Goal: Information Seeking & Learning: Learn about a topic

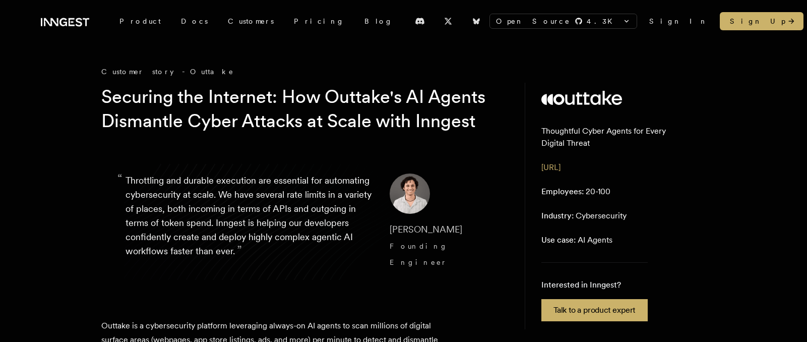
click at [338, 102] on h1 "Securing the Internet: How Outtake's AI Agents Dismantle Cyber Attacks at Scale…" at bounding box center [294, 109] width 387 height 48
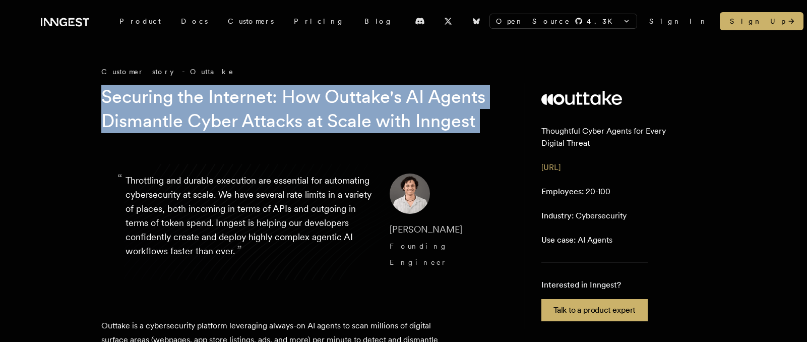
click at [338, 102] on h1 "Securing the Internet: How Outtake's AI Agents Dismantle Cyber Attacks at Scale…" at bounding box center [294, 109] width 387 height 48
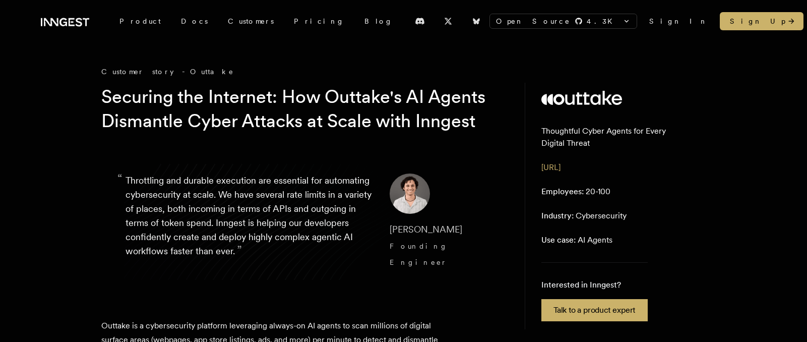
click at [217, 222] on p "“ Throttling and durable execution are essential for automating cybersecurity a…" at bounding box center [249, 221] width 248 height 97
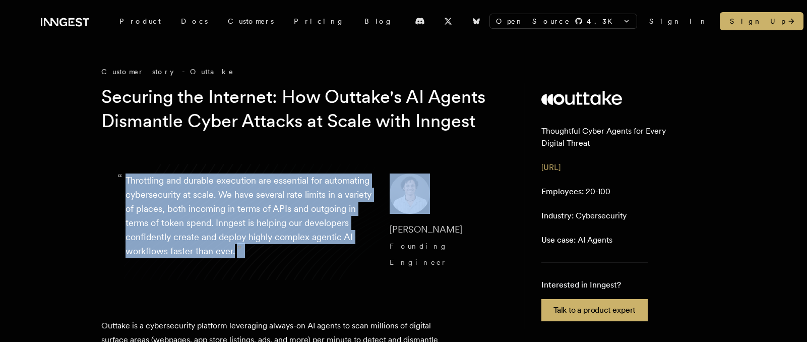
click at [217, 222] on p "“ Throttling and durable execution are essential for automating cybersecurity a…" at bounding box center [249, 221] width 248 height 97
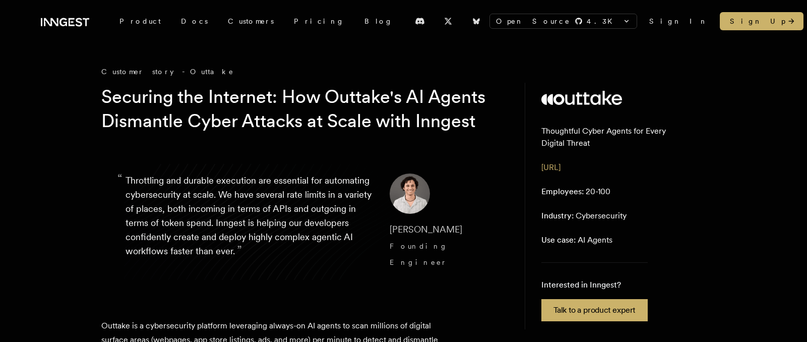
click at [158, 127] on h1 "Securing the Internet: How Outtake's AI Agents Dismantle Cyber Attacks at Scale…" at bounding box center [294, 109] width 387 height 48
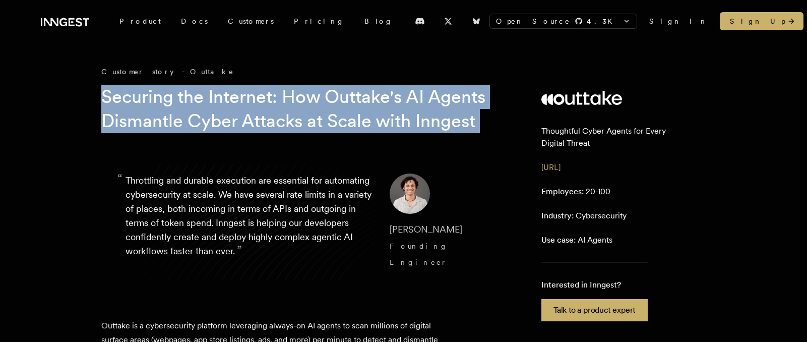
click at [158, 127] on h1 "Securing the Internet: How Outtake's AI Agents Dismantle Cyber Attacks at Scale…" at bounding box center [294, 109] width 387 height 48
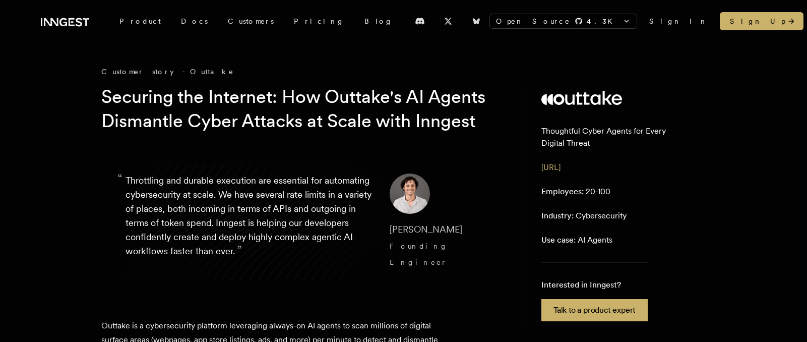
click at [190, 215] on p "“ Throttling and durable execution are essential for automating cybersecurity a…" at bounding box center [249, 221] width 248 height 97
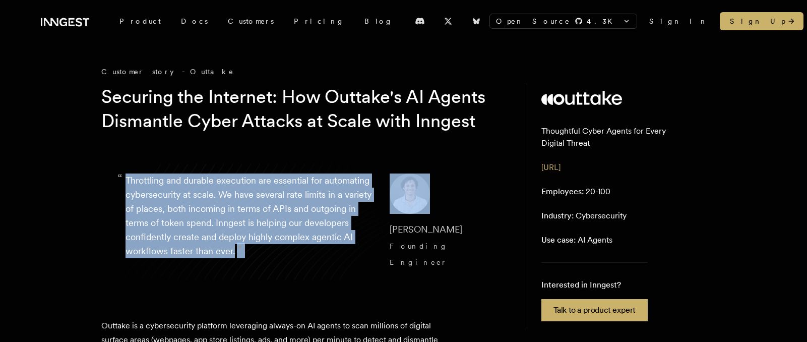
click at [190, 215] on p "“ Throttling and durable execution are essential for automating cybersecurity a…" at bounding box center [249, 221] width 248 height 97
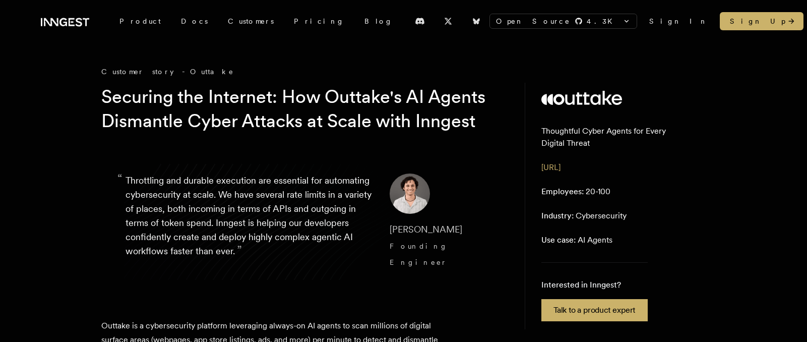
click at [194, 133] on h1 "Securing the Internet: How Outtake's AI Agents Dismantle Cyber Attacks at Scale…" at bounding box center [294, 109] width 387 height 48
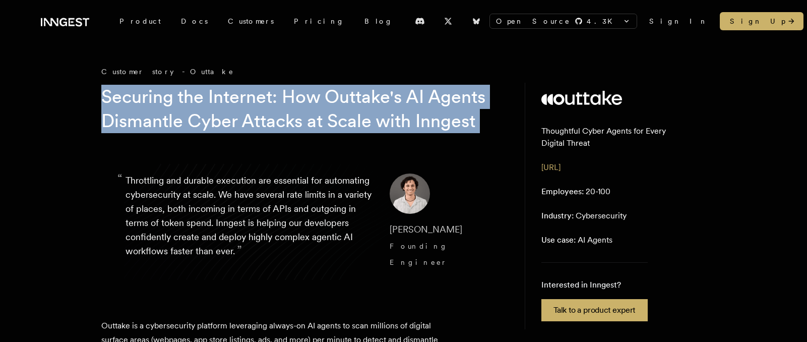
click at [194, 133] on h1 "Securing the Internet: How Outtake's AI Agents Dismantle Cyber Attacks at Scale…" at bounding box center [294, 109] width 387 height 48
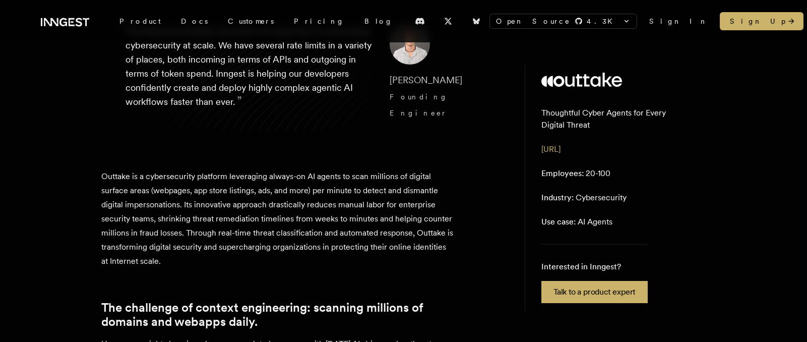
scroll to position [150, 0]
click at [180, 214] on p "Outtake is a cybersecurity platform leveraging always-on AI agents to scan mill…" at bounding box center [277, 218] width 353 height 99
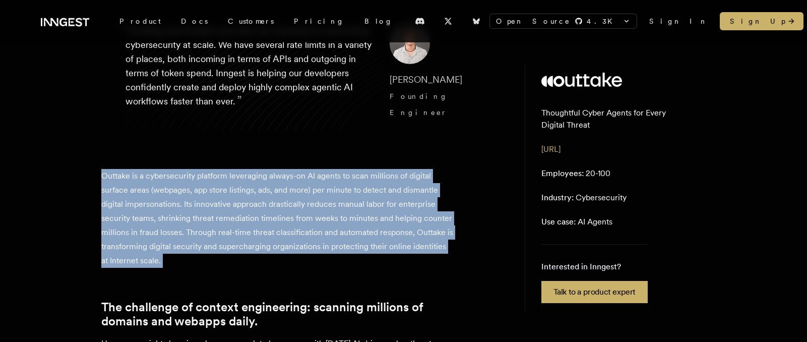
click at [180, 214] on p "Outtake is a cybersecurity platform leveraging always-on AI agents to scan mill…" at bounding box center [277, 218] width 353 height 99
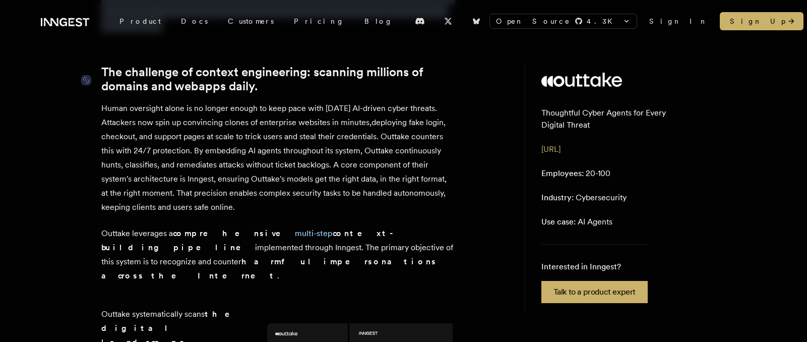
click at [193, 91] on link "The challenge of context engineering: scanning millions of domains and webapps …" at bounding box center [277, 79] width 353 height 28
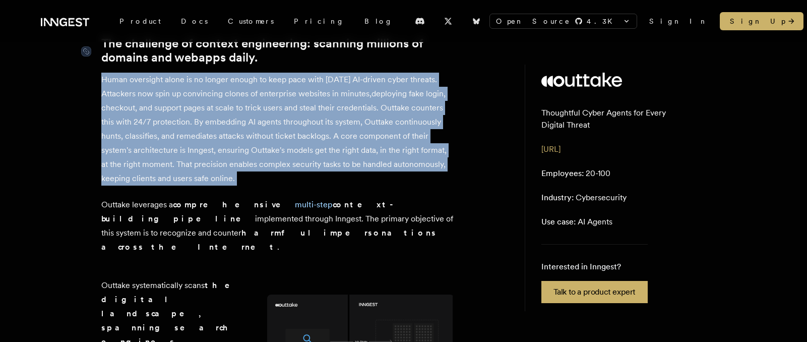
click at [193, 91] on p "Human oversight alone is no longer enough to keep pace with today's AI-driven c…" at bounding box center [277, 129] width 353 height 113
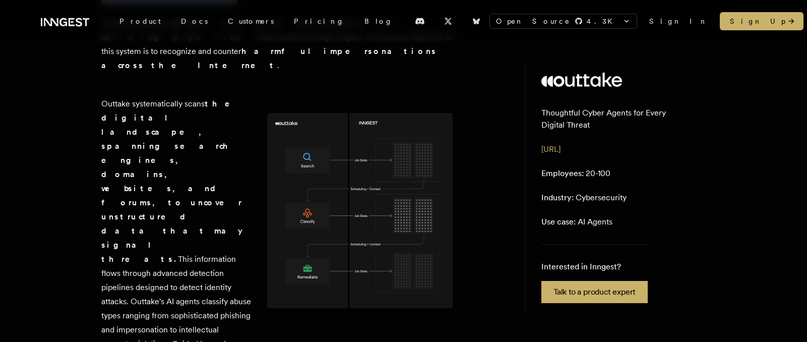
scroll to position [654, 0]
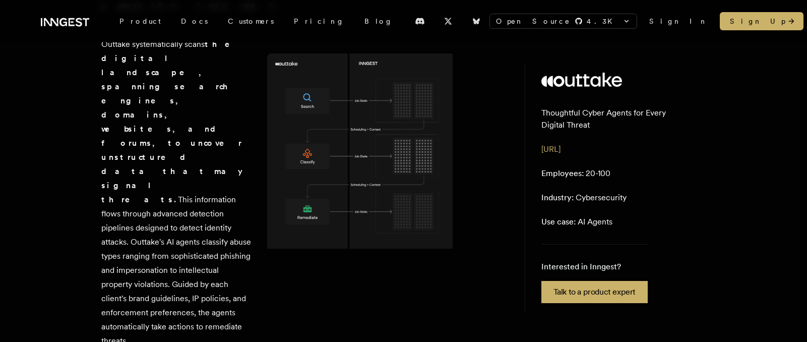
click at [152, 200] on p "Outtake systematically scans the digital landscape, spanning search engines, do…" at bounding box center [176, 192] width 150 height 310
click at [152, 203] on p "Outtake systematically scans the digital landscape, spanning search engines, do…" at bounding box center [176, 192] width 150 height 310
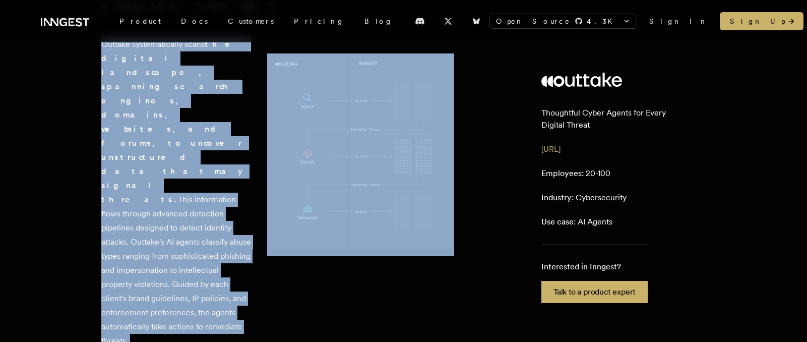
click at [152, 203] on p "Outtake systematically scans the digital landscape, spanning search engines, do…" at bounding box center [176, 192] width 150 height 310
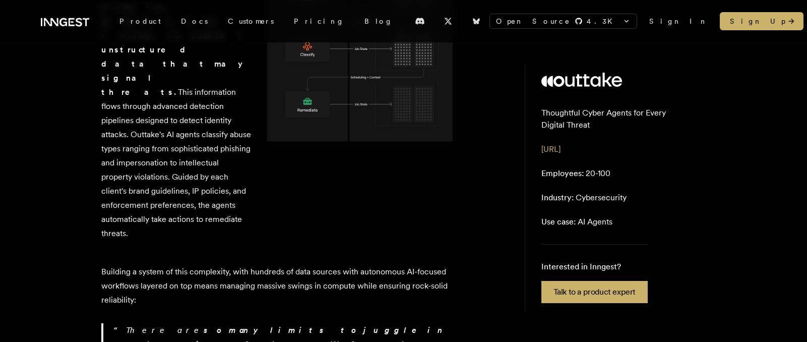
click at [151, 265] on p "Building a system of this complexity, with hundreds of data sources with autono…" at bounding box center [277, 286] width 353 height 42
click at [151, 263] on p "Building a system of this complexity, with hundreds of data sources with autono…" at bounding box center [277, 284] width 353 height 42
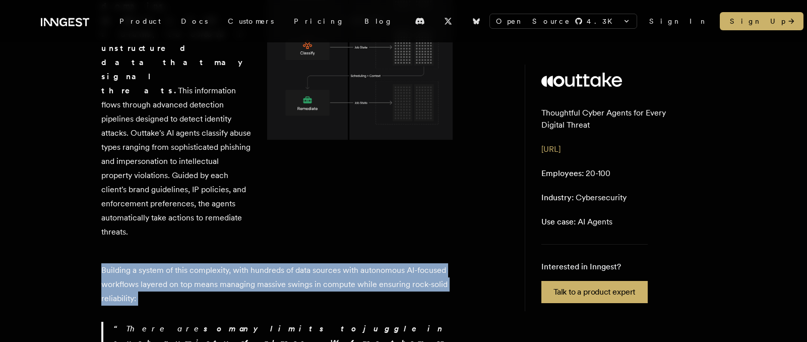
click at [151, 263] on p "Building a system of this complexity, with hundreds of data sources with autono…" at bounding box center [277, 284] width 353 height 42
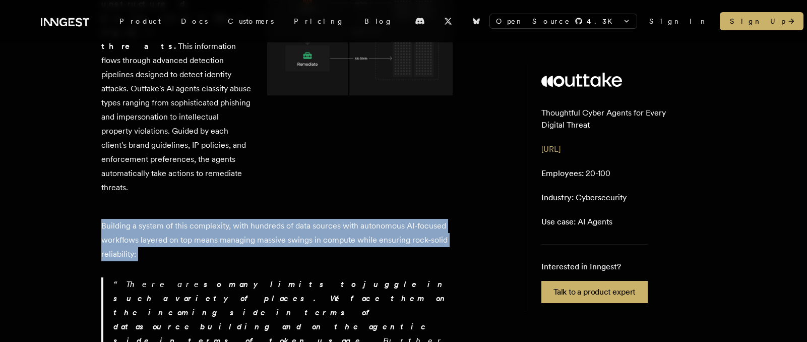
scroll to position [836, 0]
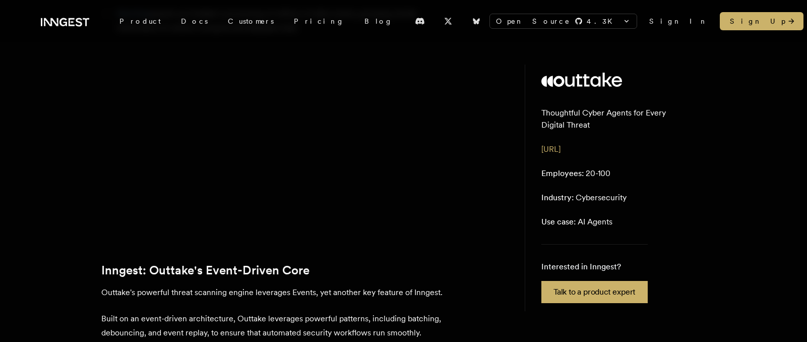
scroll to position [1442, 0]
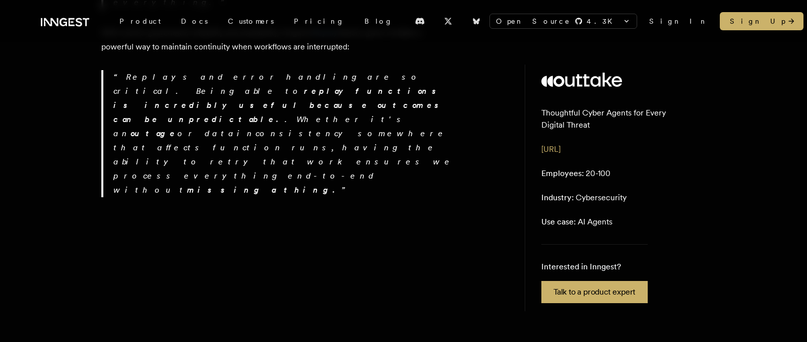
scroll to position [1965, 0]
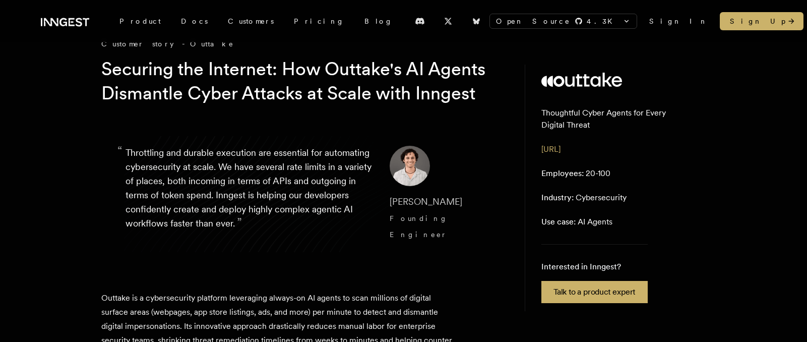
scroll to position [31, 0]
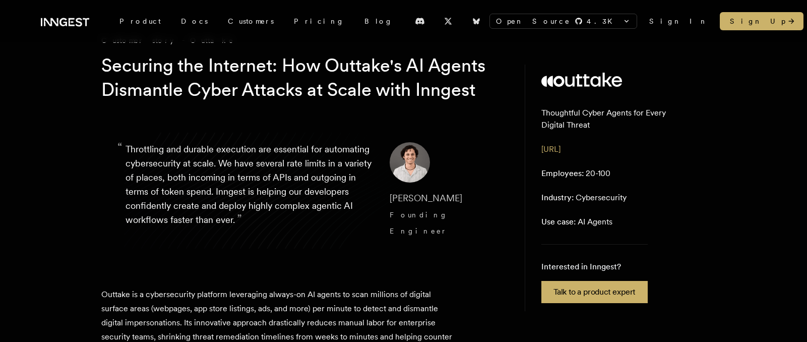
click at [190, 238] on p "“ Throttling and durable execution are essential for automating cybersecurity a…" at bounding box center [249, 190] width 248 height 97
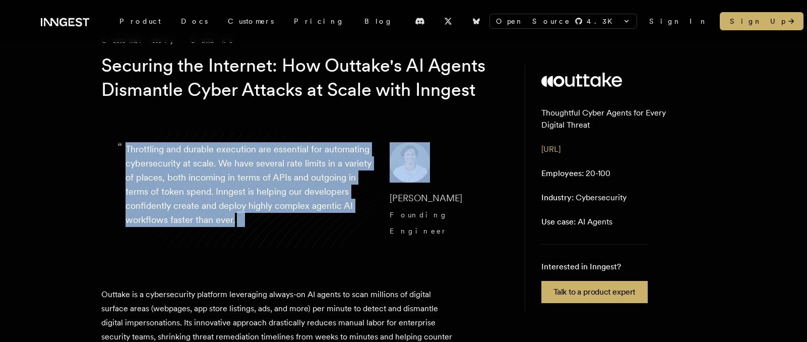
click at [190, 238] on p "“ Throttling and durable execution are essential for automating cybersecurity a…" at bounding box center [249, 190] width 248 height 97
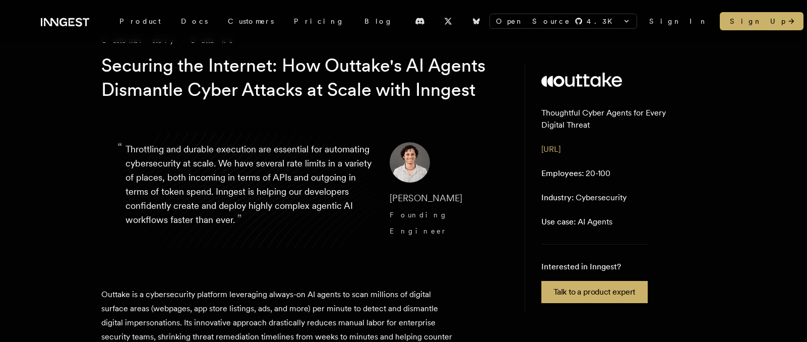
click at [197, 94] on h1 "Securing the Internet: How Outtake's AI Agents Dismantle Cyber Attacks at Scale…" at bounding box center [294, 77] width 387 height 48
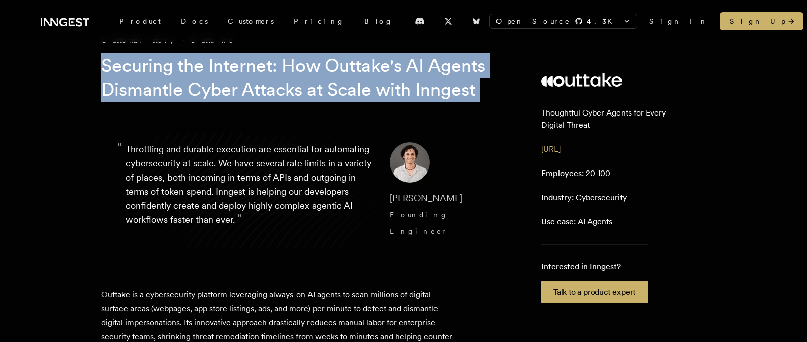
click at [197, 94] on h1 "Securing the Internet: How Outtake's AI Agents Dismantle Cyber Attacks at Scale…" at bounding box center [294, 77] width 387 height 48
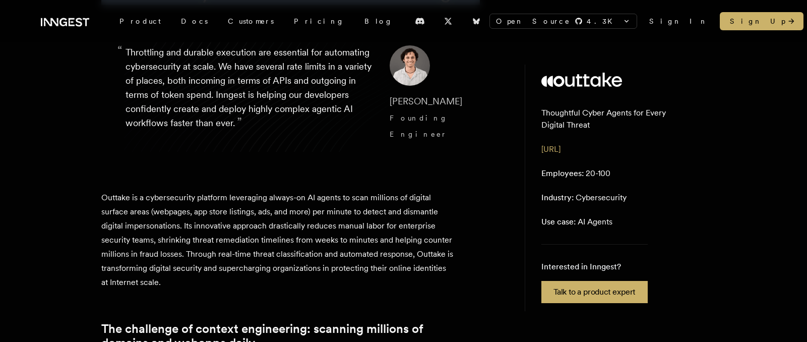
scroll to position [210, 0]
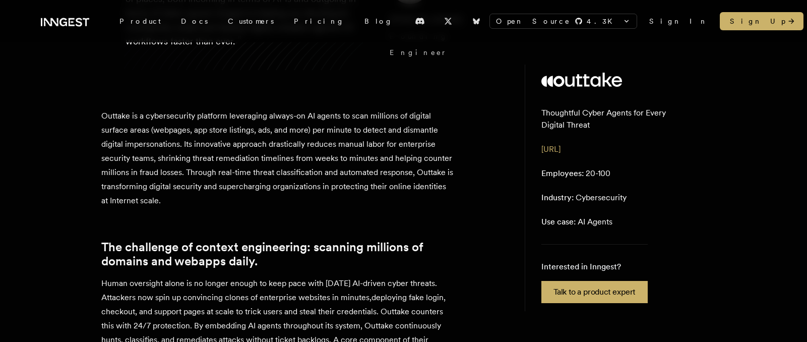
click at [234, 186] on p "Outtake is a cybersecurity platform leveraging always-on AI agents to scan mill…" at bounding box center [277, 158] width 353 height 99
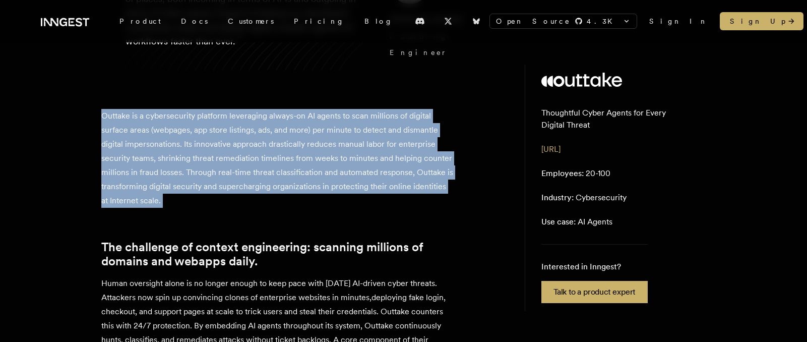
click at [234, 186] on p "Outtake is a cybersecurity platform leveraging always-on AI agents to scan mill…" at bounding box center [277, 158] width 353 height 99
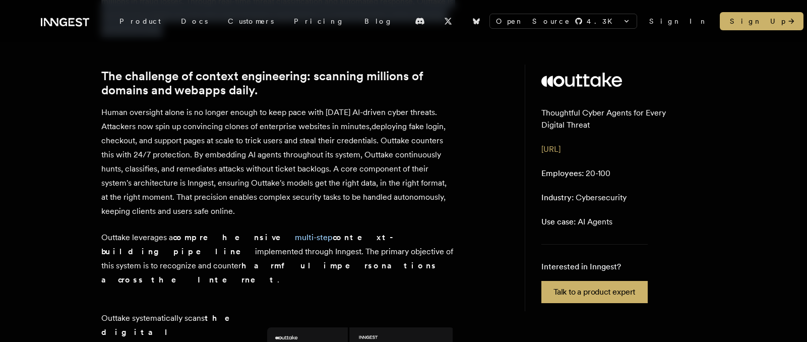
scroll to position [380, 0]
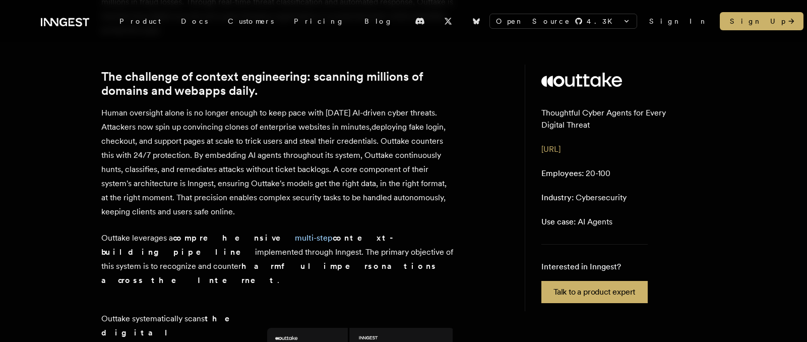
click at [205, 158] on p "Human oversight alone is no longer enough to keep pace with today's AI-driven c…" at bounding box center [277, 162] width 353 height 113
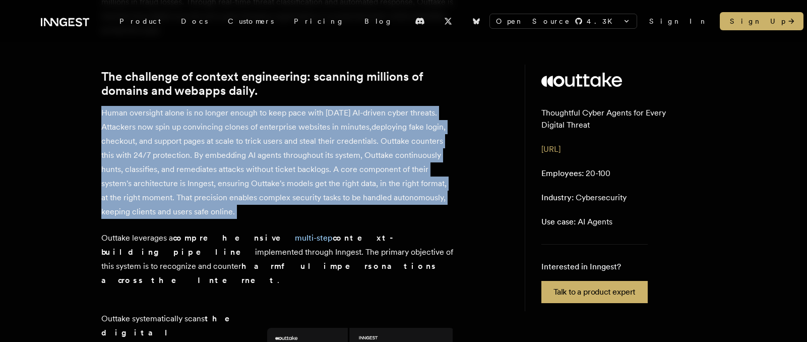
click at [205, 158] on p "Human oversight alone is no longer enough to keep pace with today's AI-driven c…" at bounding box center [277, 162] width 353 height 113
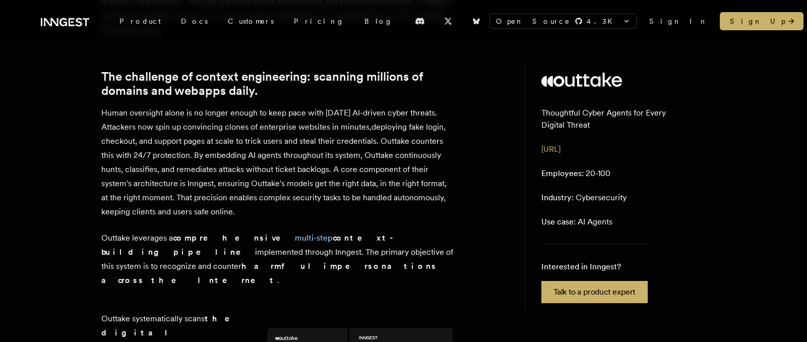
click at [164, 267] on p "Outtake leverages a comprehensive multi-step context-building pipeline implemen…" at bounding box center [277, 259] width 353 height 56
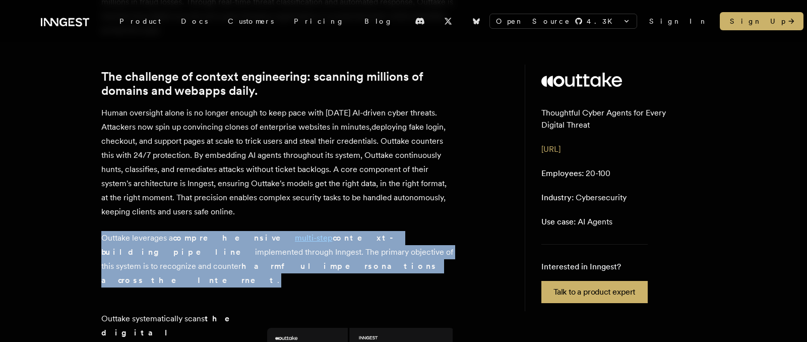
click at [164, 267] on p "Outtake leverages a comprehensive multi-step context-building pipeline implemen…" at bounding box center [277, 259] width 353 height 56
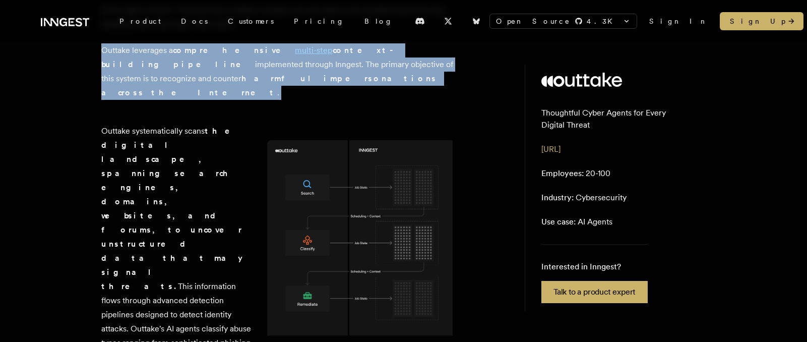
scroll to position [565, 0]
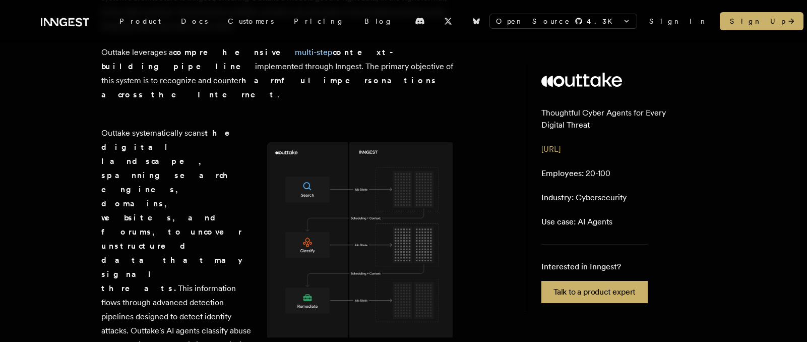
click at [172, 196] on p "Outtake systematically scans the digital landscape, spanning search engines, do…" at bounding box center [176, 281] width 150 height 310
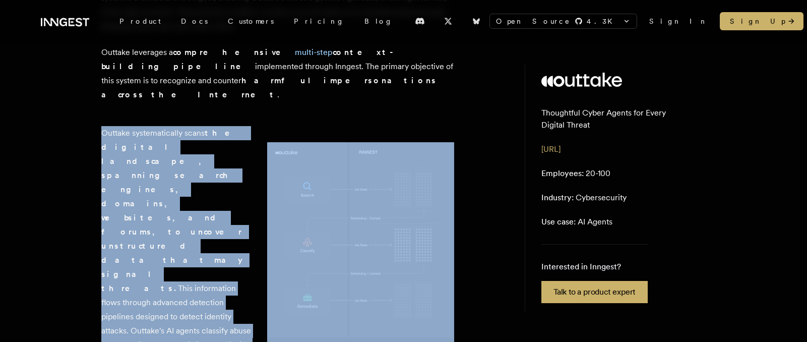
click at [172, 196] on p "Outtake systematically scans the digital landscape, spanning search engines, do…" at bounding box center [176, 281] width 150 height 310
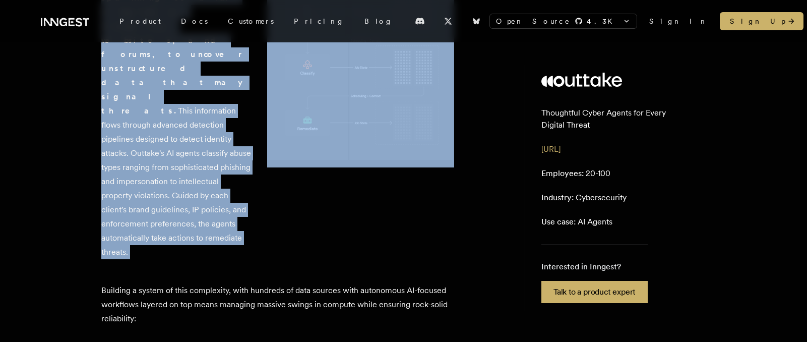
scroll to position [743, 0]
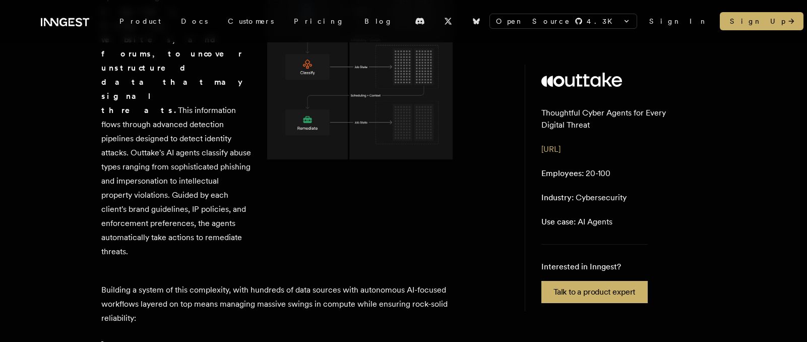
click at [192, 283] on p "Building a system of this complexity, with hundreds of data sources with autono…" at bounding box center [277, 304] width 353 height 42
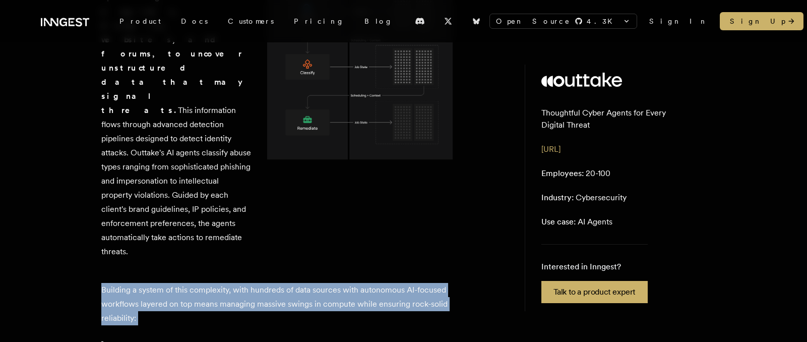
click at [192, 283] on p "Building a system of this complexity, with hundreds of data sources with autono…" at bounding box center [277, 304] width 353 height 42
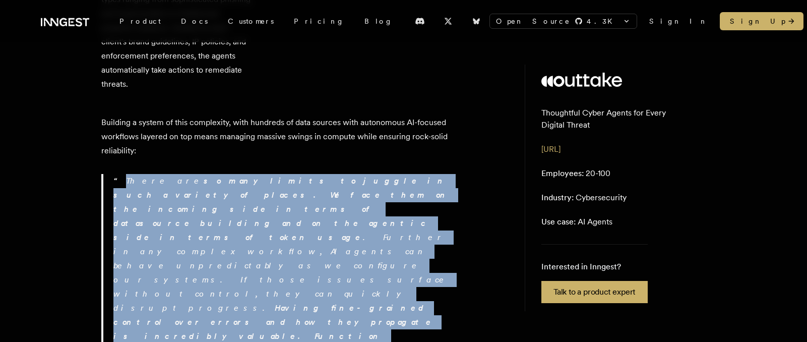
scroll to position [910, 0]
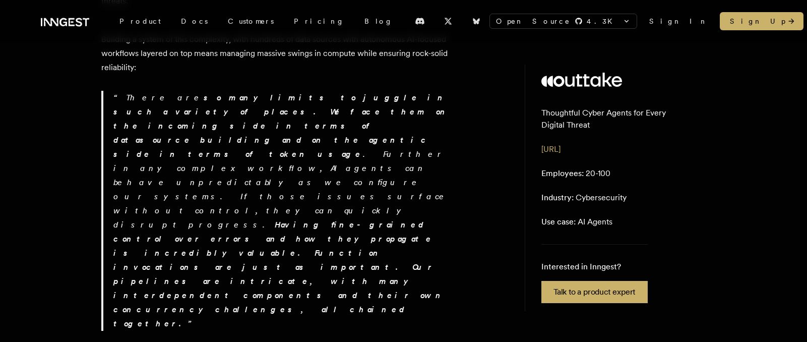
scroll to position [1001, 0]
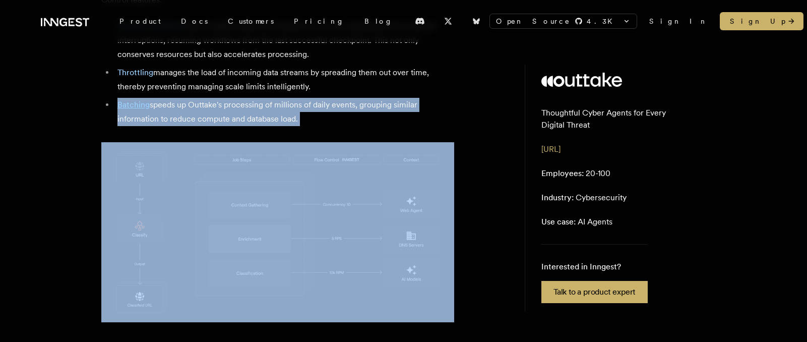
scroll to position [1361, 0]
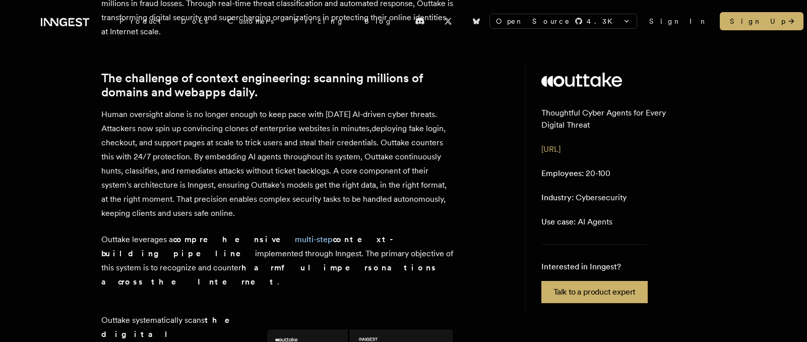
scroll to position [0, 0]
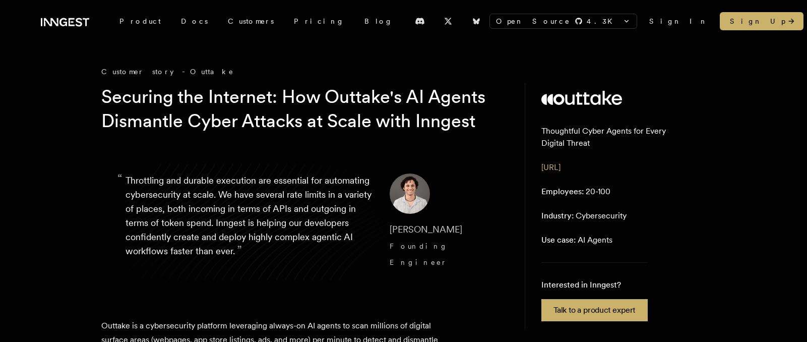
click at [241, 211] on p "“ Throttling and durable execution are essential for automating cybersecurity a…" at bounding box center [249, 221] width 248 height 97
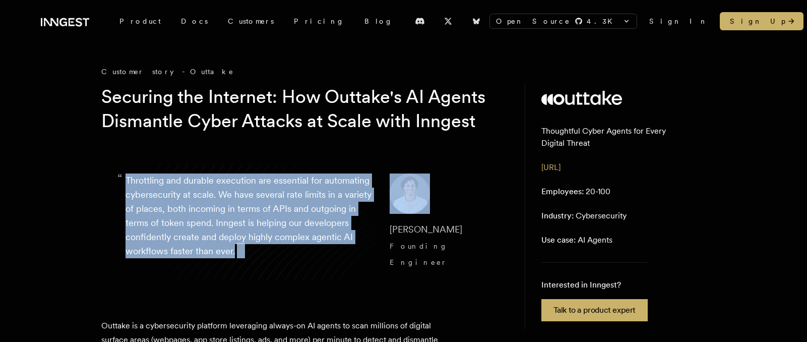
click at [241, 211] on p "“ Throttling and durable execution are essential for automating cybersecurity a…" at bounding box center [249, 221] width 248 height 97
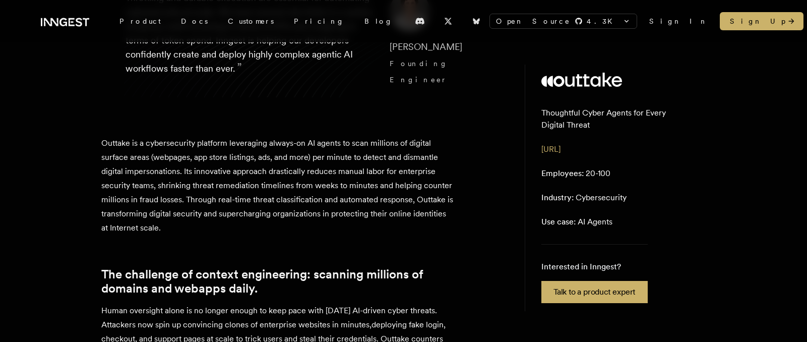
click at [224, 200] on p "Outtake is a cybersecurity platform leveraging always-on AI agents to scan mill…" at bounding box center [277, 185] width 353 height 99
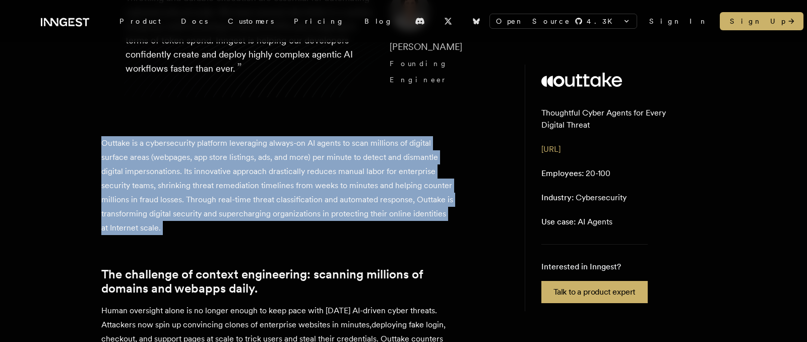
click at [224, 200] on p "Outtake is a cybersecurity platform leveraging always-on AI agents to scan mill…" at bounding box center [277, 185] width 353 height 99
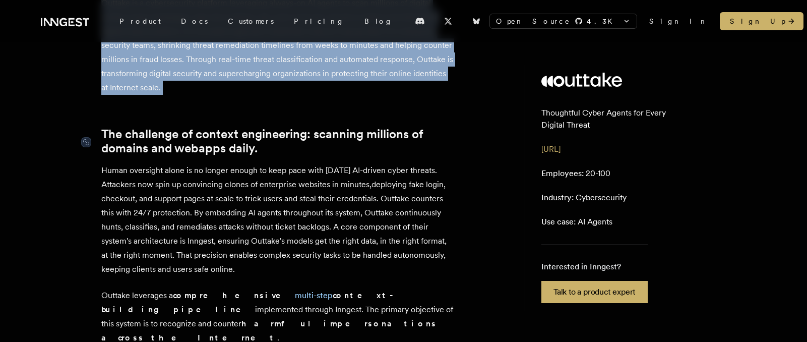
click at [185, 155] on link "The challenge of context engineering: scanning millions of domains and webapps …" at bounding box center [277, 141] width 353 height 28
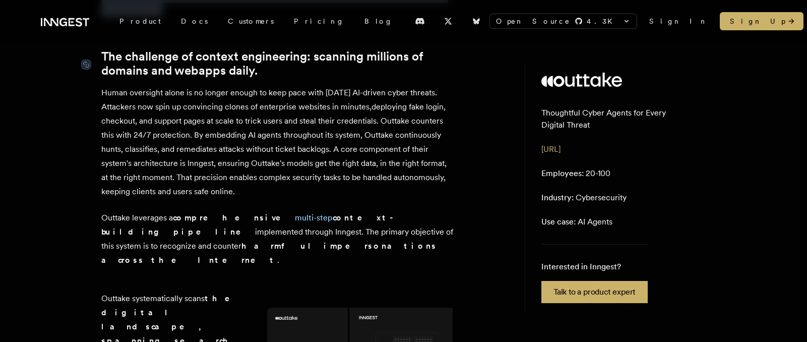
scroll to position [413, 0]
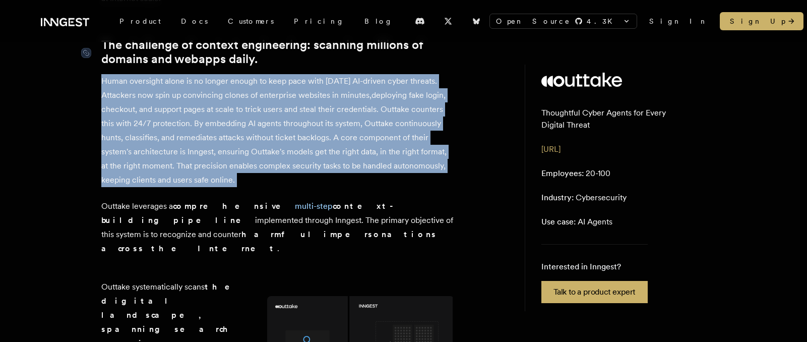
click at [185, 156] on p "Human oversight alone is no longer enough to keep pace with today's AI-driven c…" at bounding box center [277, 130] width 353 height 113
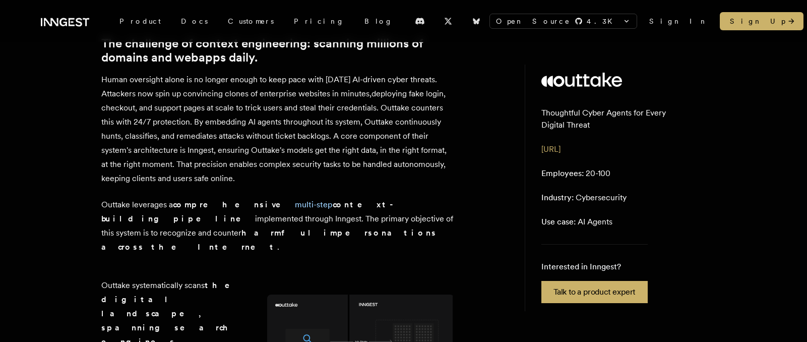
click at [203, 218] on strong "comprehensive multi-step context-building pipeline" at bounding box center [249, 212] width 297 height 24
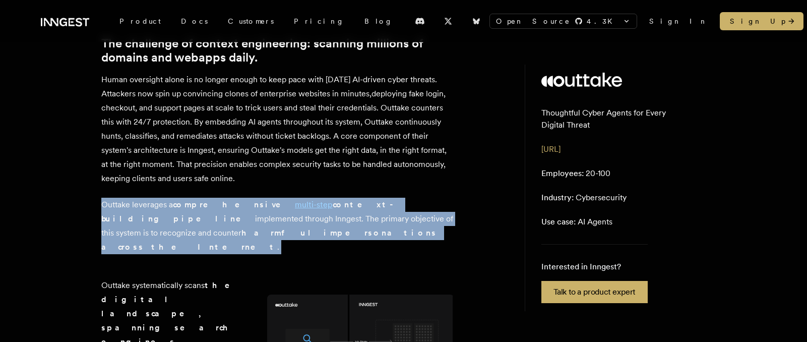
click at [203, 218] on strong "comprehensive multi-step context-building pipeline" at bounding box center [249, 212] width 297 height 24
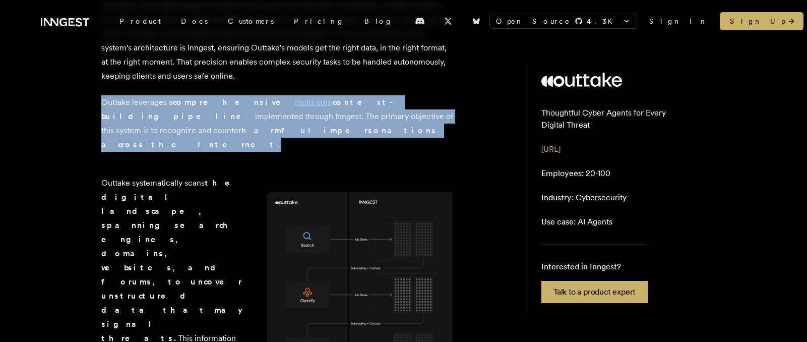
scroll to position [550, 0]
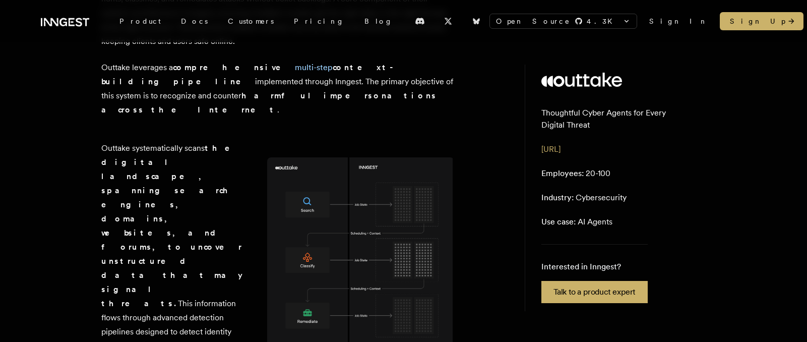
click at [181, 187] on strong "the digital landscape, spanning search engines, domains, websites, and forums, …" at bounding box center [172, 225] width 143 height 165
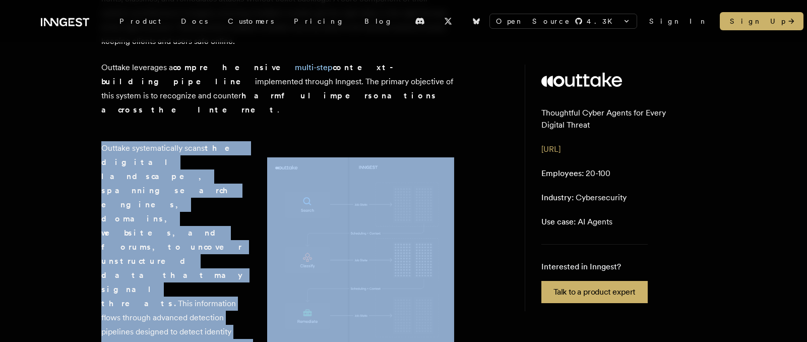
click at [181, 187] on strong "the digital landscape, spanning search engines, domains, websites, and forums, …" at bounding box center [172, 225] width 143 height 165
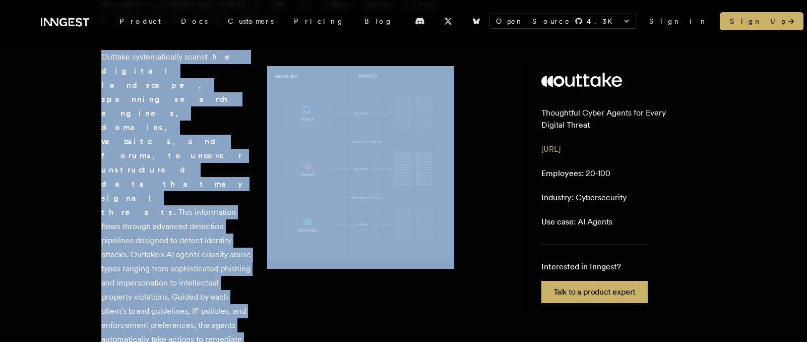
scroll to position [0, 0]
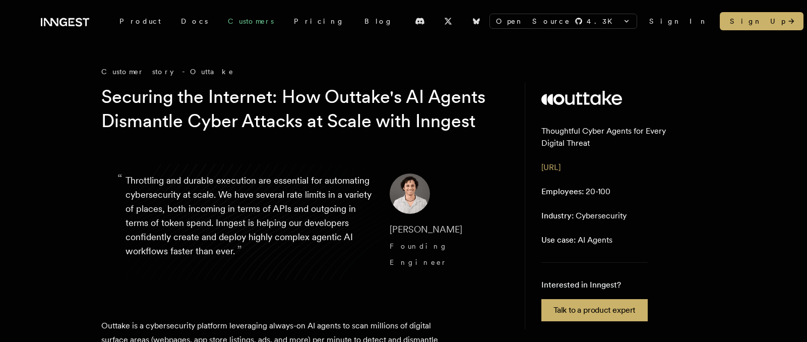
click at [226, 26] on link "Customers" at bounding box center [251, 21] width 66 height 18
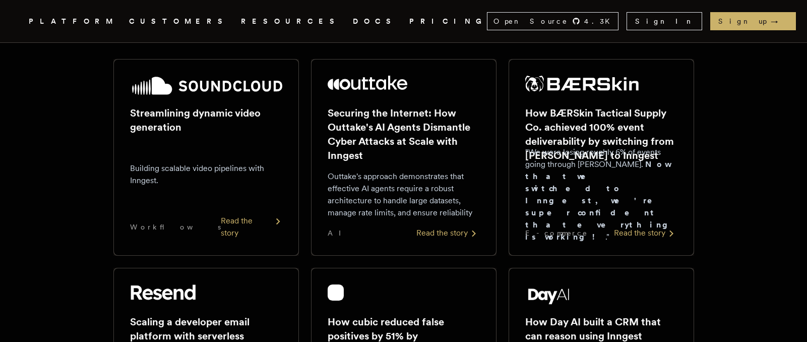
scroll to position [154, 0]
